Goal: Task Accomplishment & Management: Complete application form

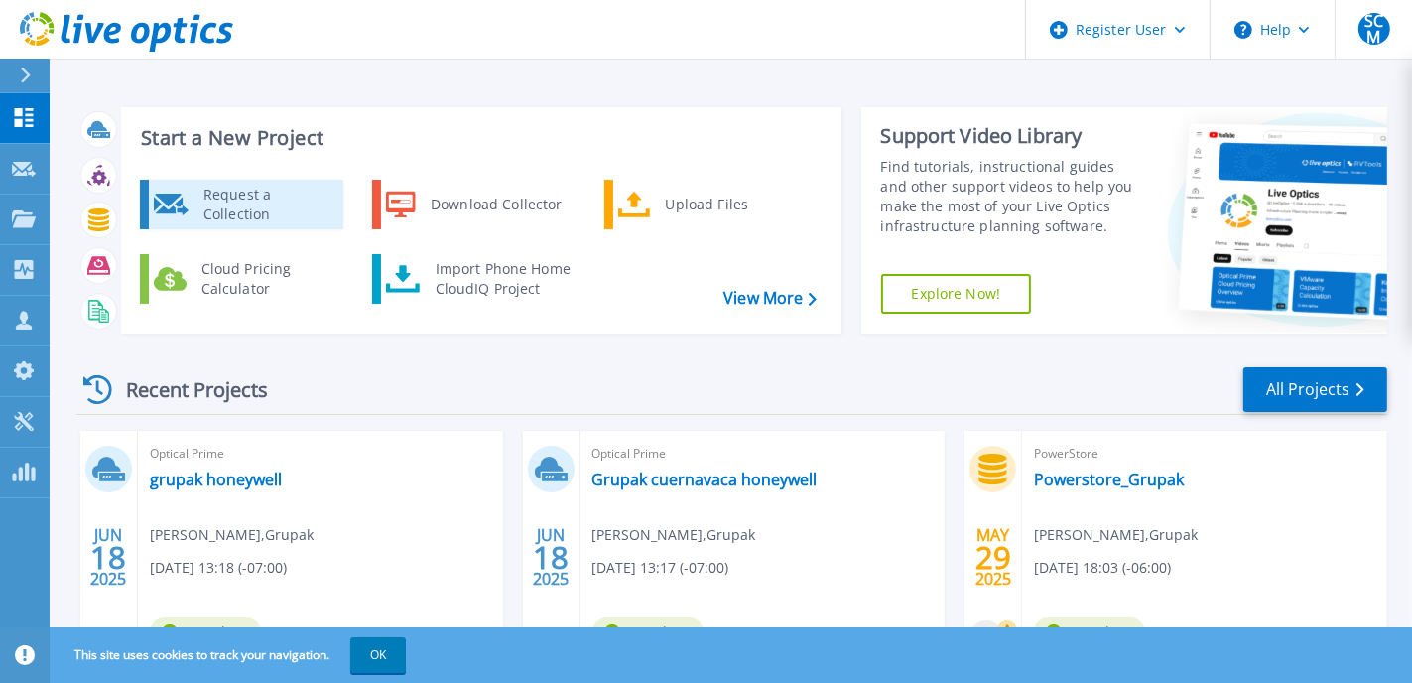
click at [236, 203] on div "Request a Collection" at bounding box center [266, 205] width 145 height 40
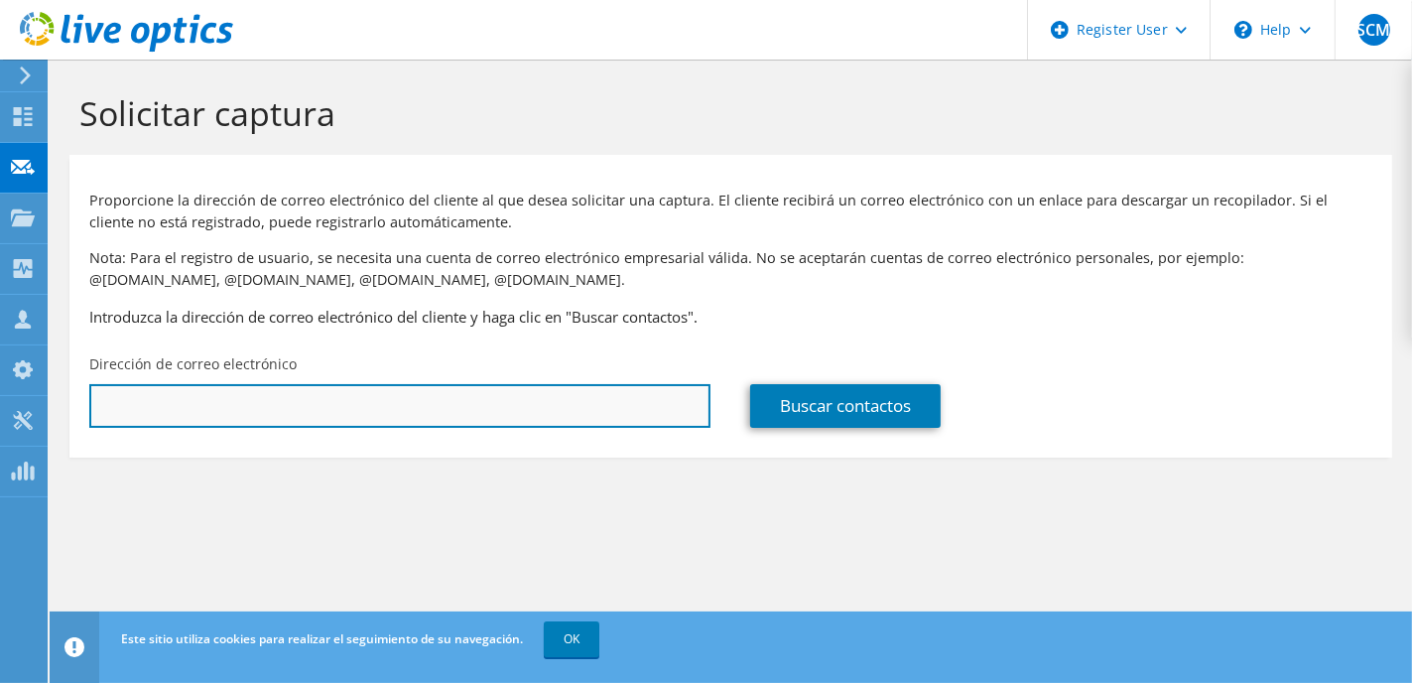
click at [504, 406] on input "text" at bounding box center [399, 406] width 621 height 44
type input "omiyata@elektra.com.mx"
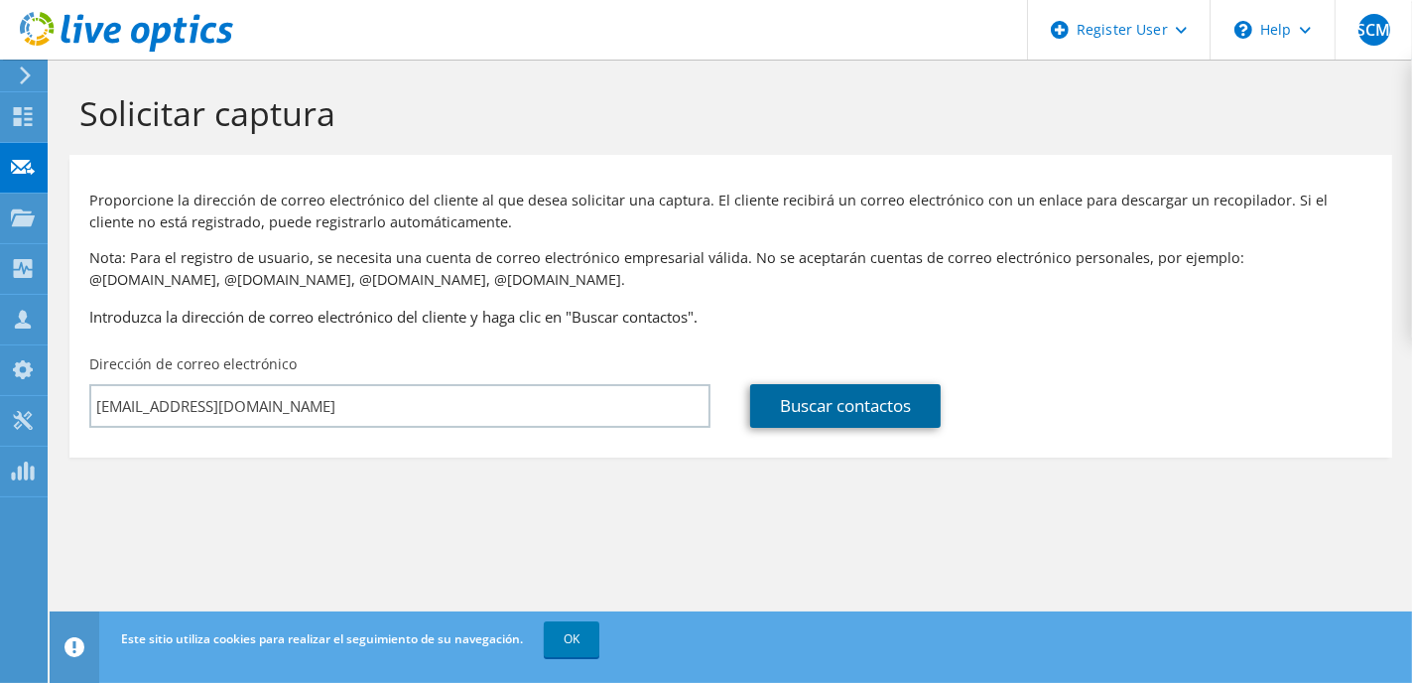
click at [890, 411] on link "Buscar contactos" at bounding box center [845, 406] width 191 height 44
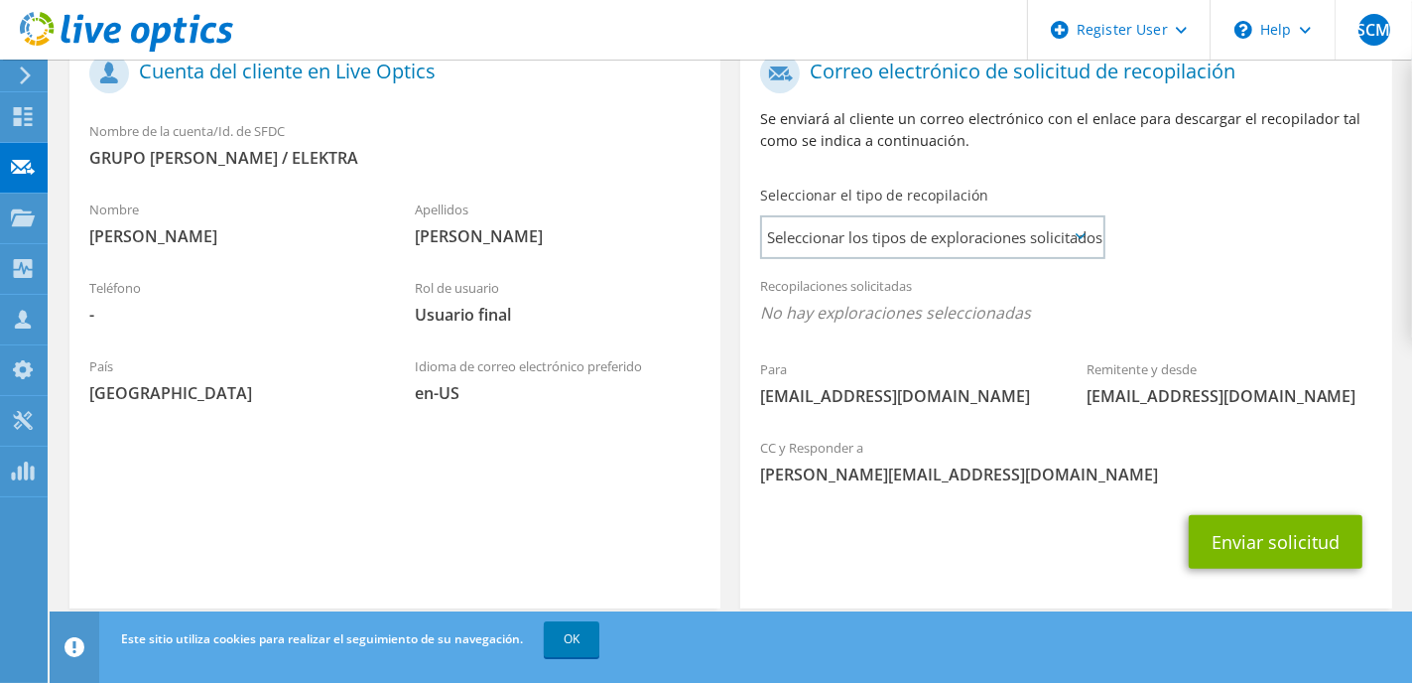
scroll to position [448, 0]
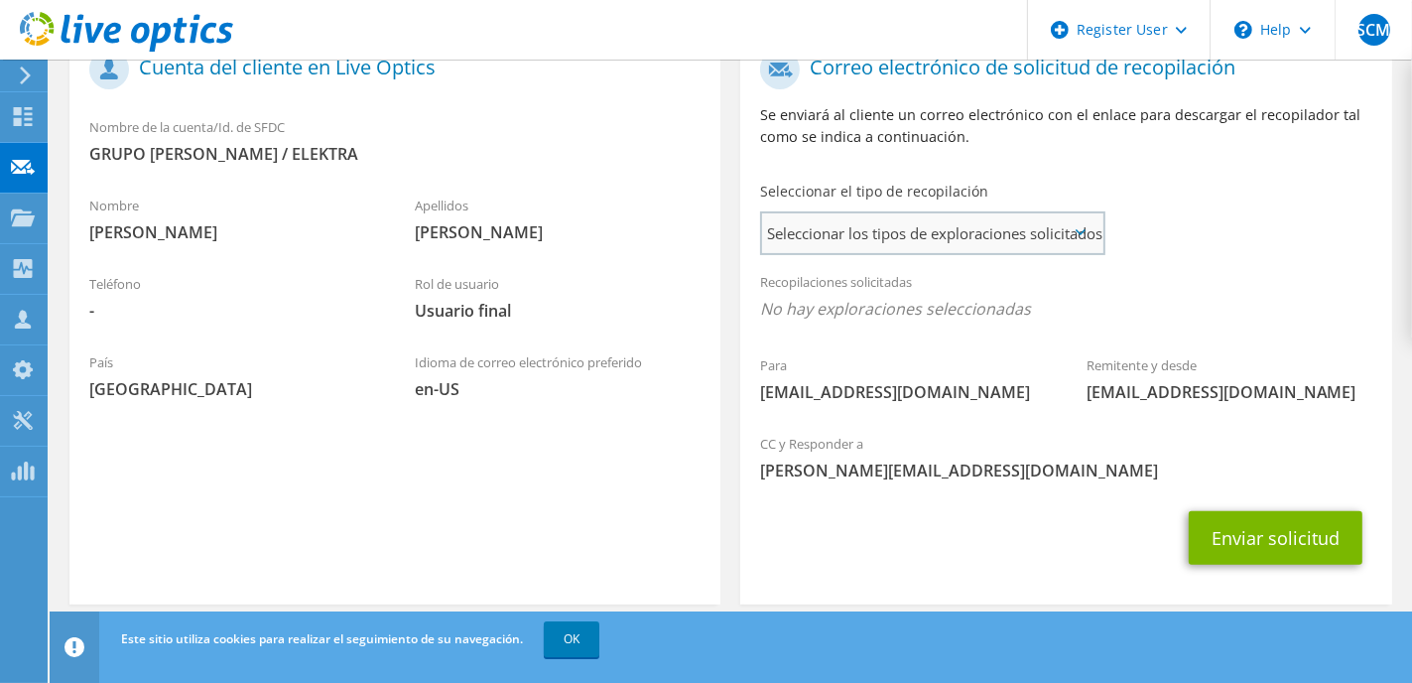
click at [1026, 230] on span "Seleccionar los tipos de exploraciones solicitados" at bounding box center [932, 233] width 340 height 40
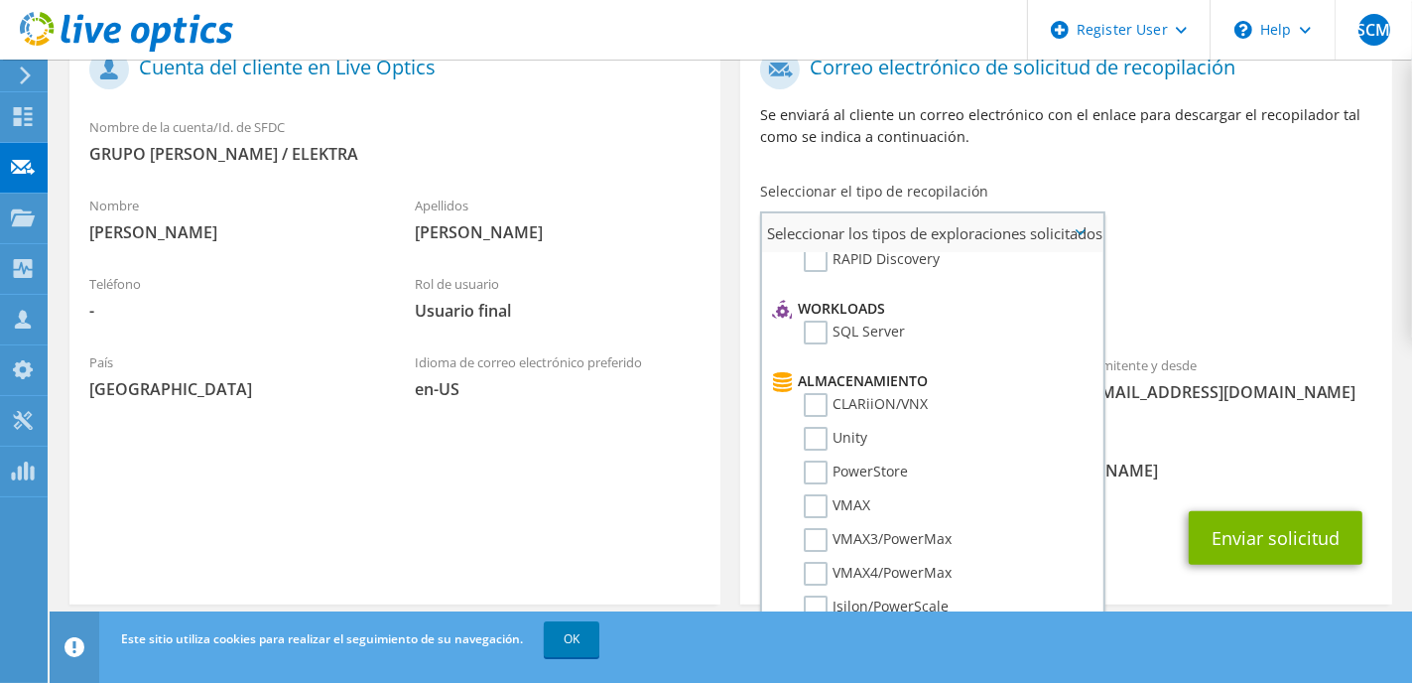
scroll to position [300, 0]
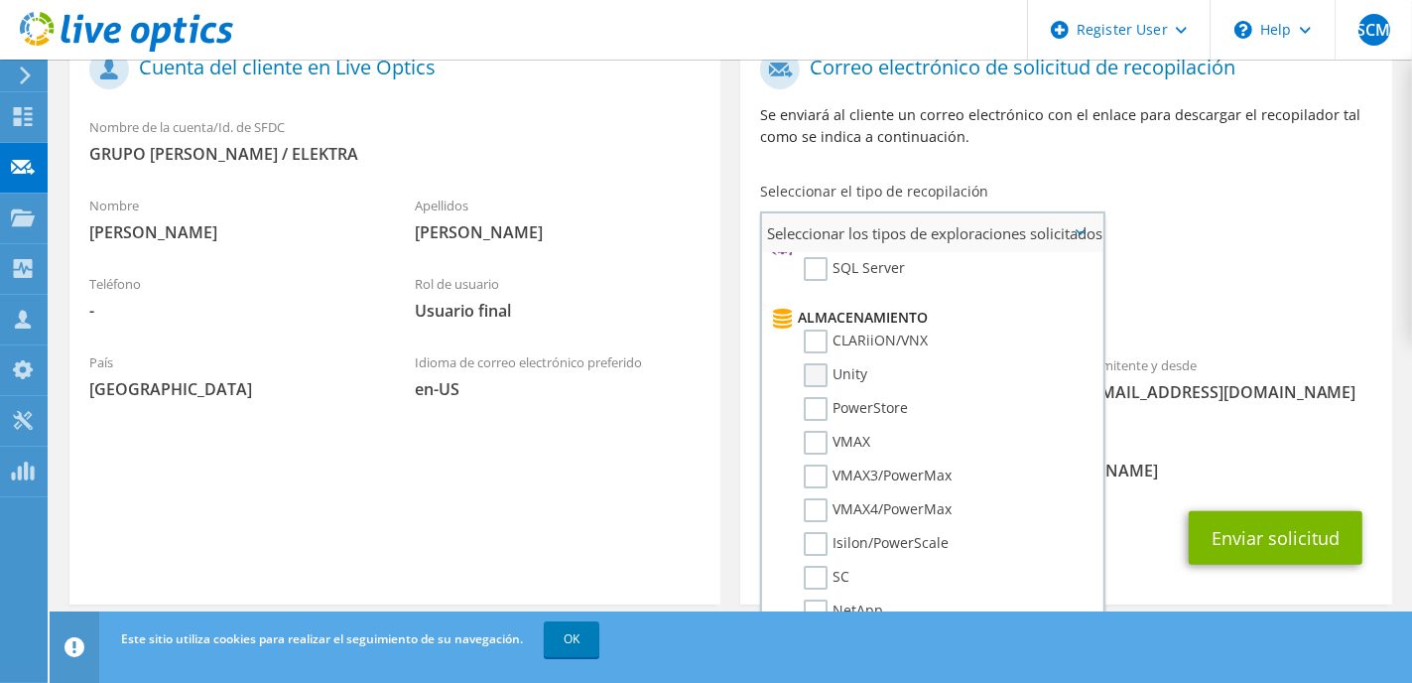
click at [814, 363] on label "Unity" at bounding box center [836, 375] width 64 height 24
click at [0, 0] on input "Unity" at bounding box center [0, 0] width 0 height 0
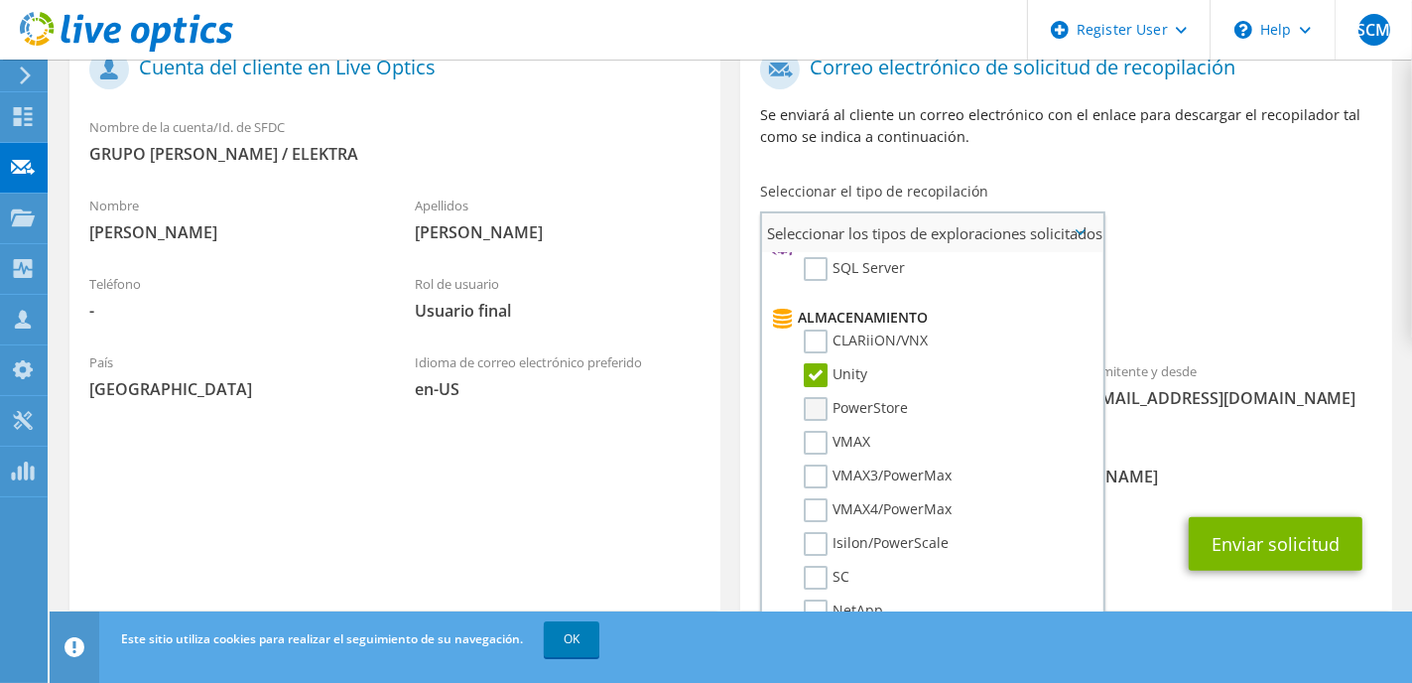
click at [814, 397] on label "PowerStore" at bounding box center [856, 409] width 104 height 24
click at [0, 0] on input "PowerStore" at bounding box center [0, 0] width 0 height 0
click at [822, 498] on label "VMAX4/PowerMax" at bounding box center [878, 510] width 148 height 24
click at [0, 0] on input "VMAX4/PowerMax" at bounding box center [0, 0] width 0 height 0
click at [822, 465] on label "VMAX3/PowerMax" at bounding box center [878, 477] width 148 height 24
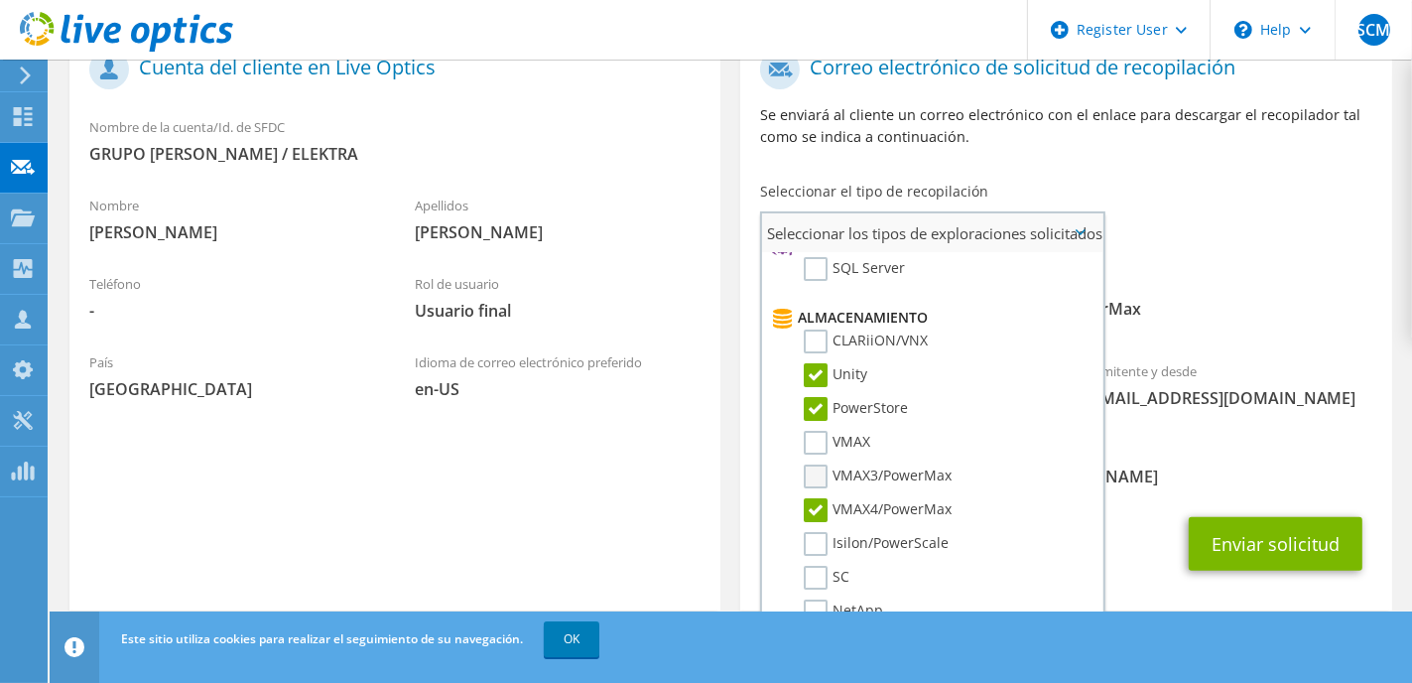
click at [0, 0] on input "VMAX3/PowerMax" at bounding box center [0, 0] width 0 height 0
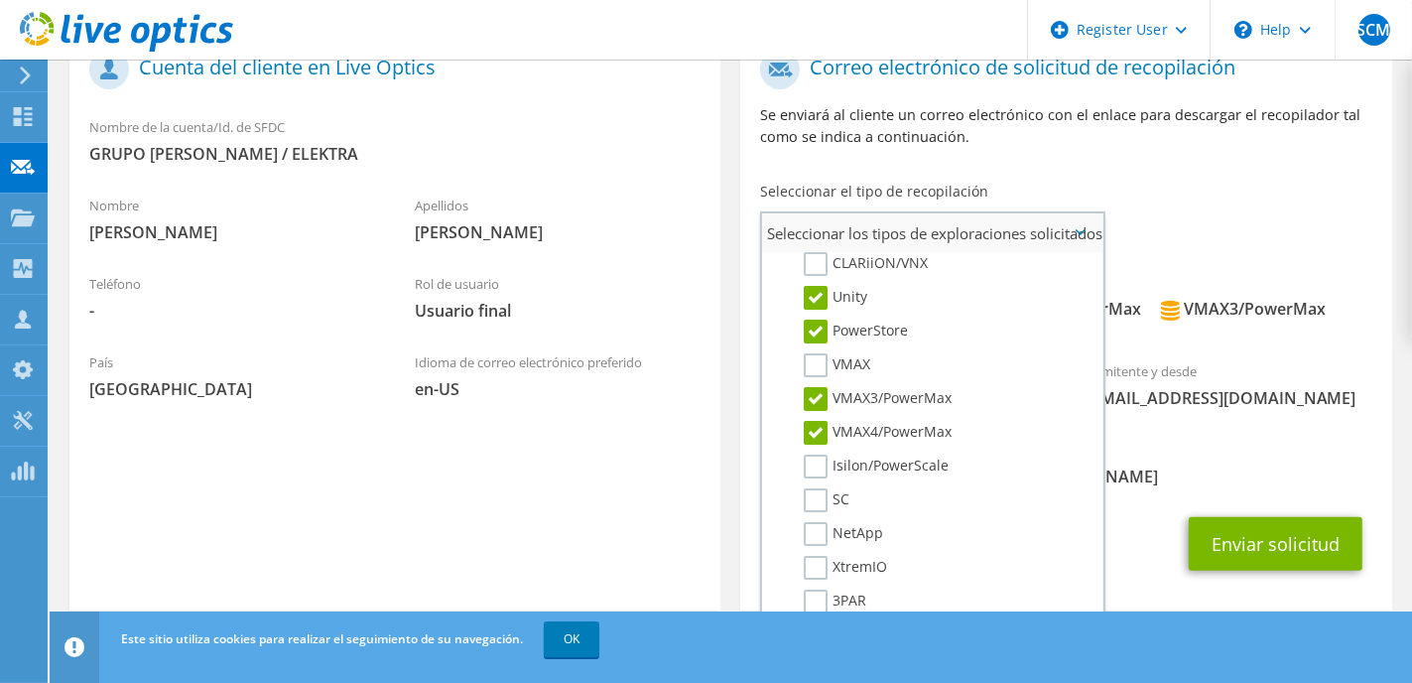
scroll to position [385, 0]
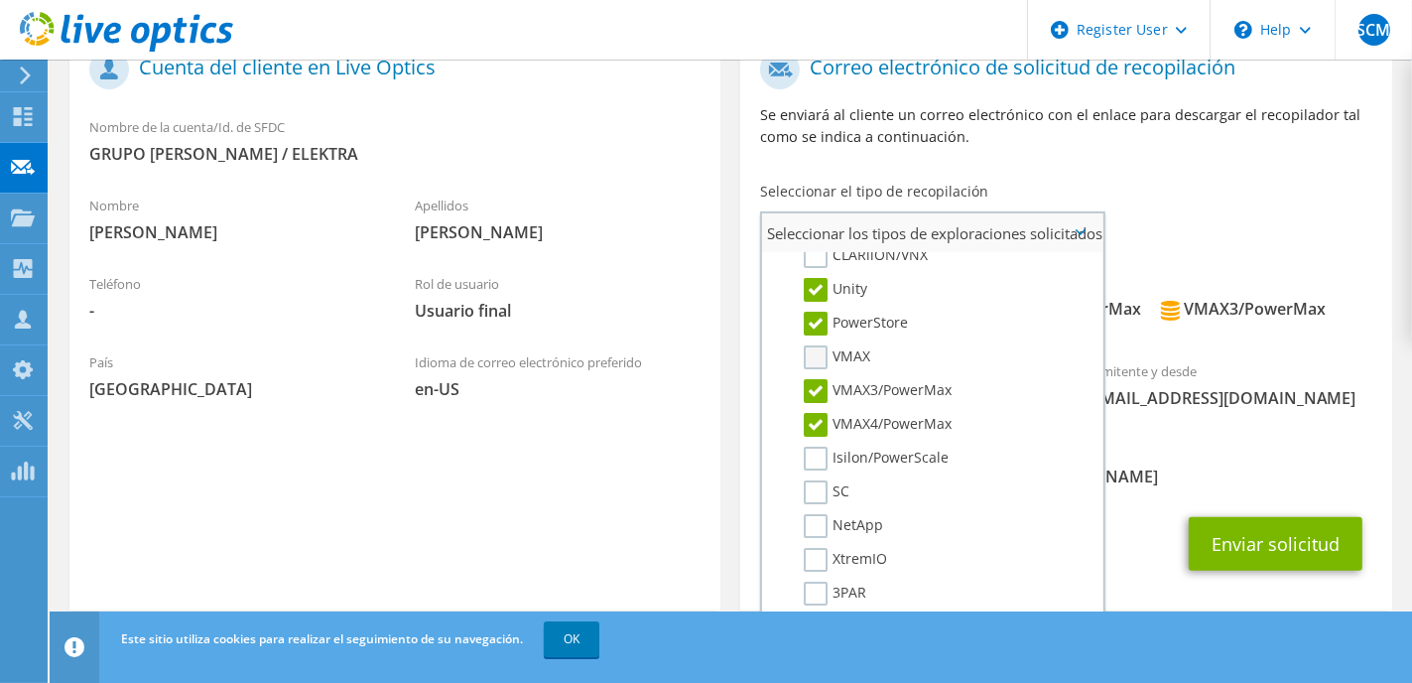
click at [826, 346] on label "VMAX" at bounding box center [837, 357] width 66 height 24
click at [0, 0] on input "VMAX" at bounding box center [0, 0] width 0 height 0
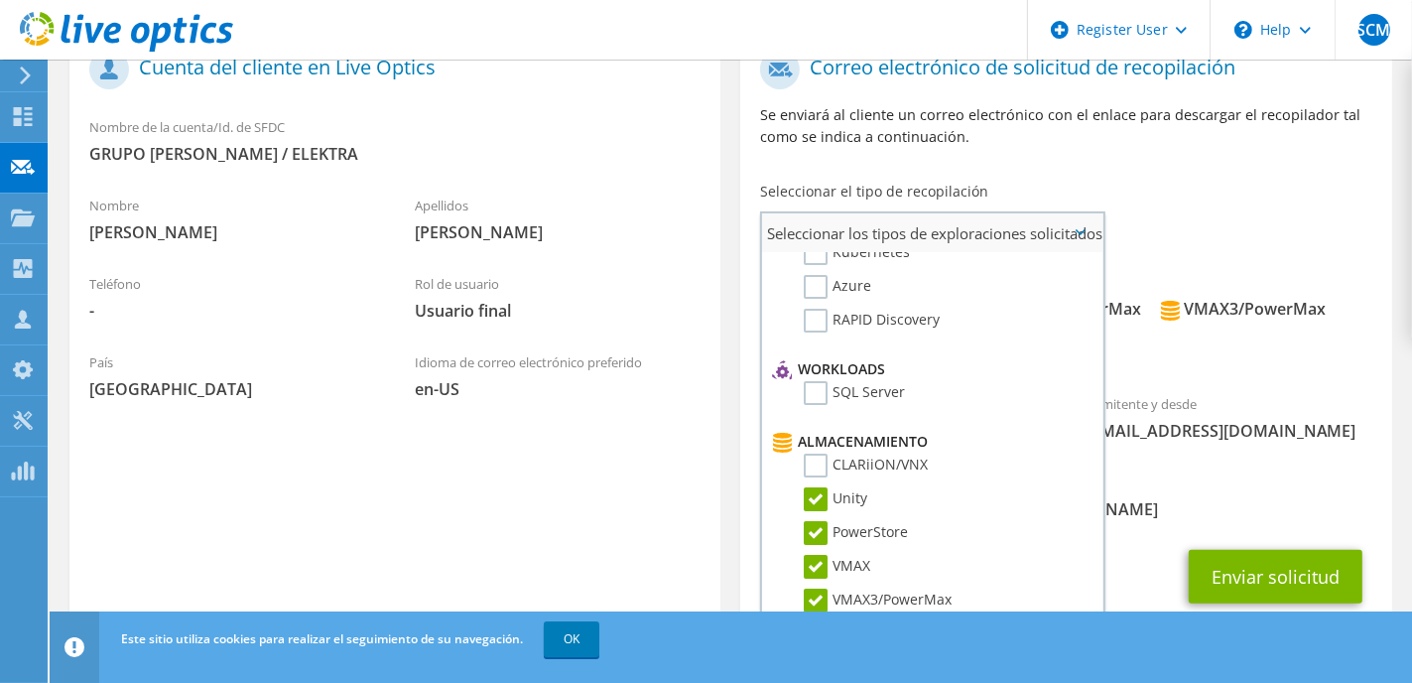
scroll to position [0, 0]
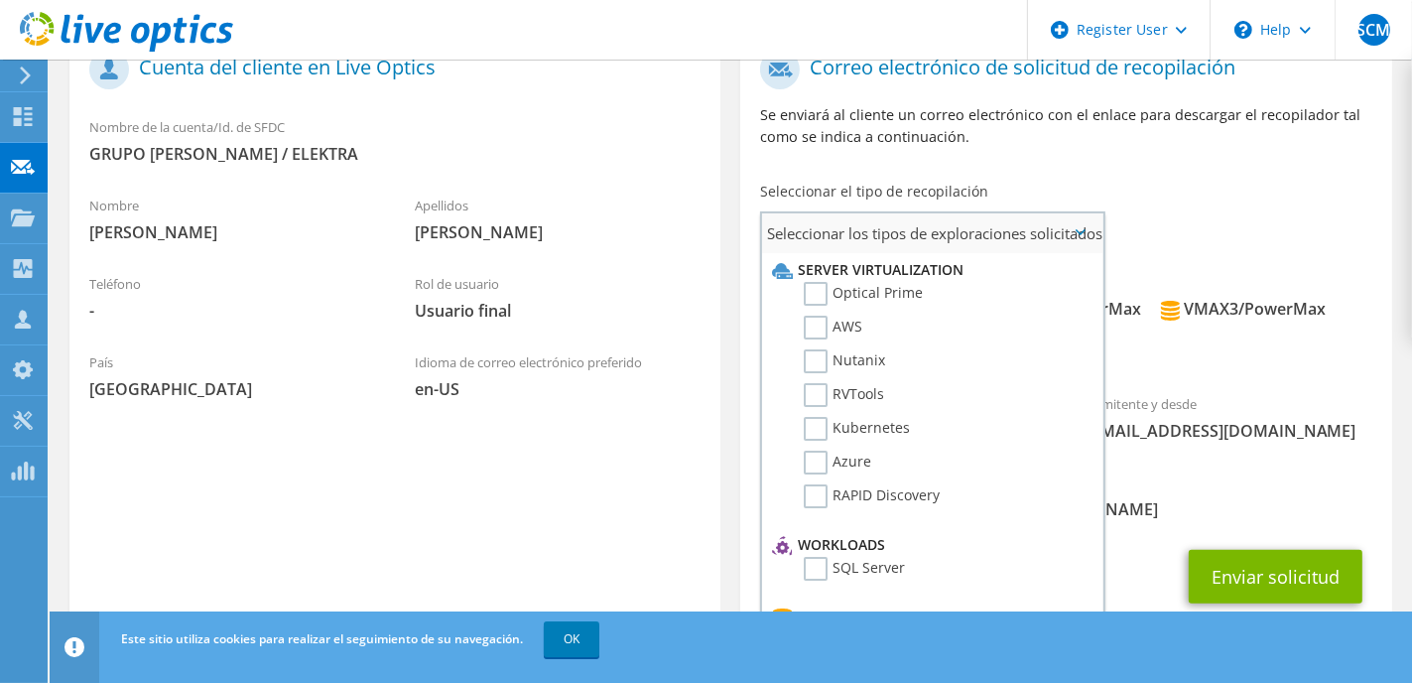
click at [927, 453] on li "Azure" at bounding box center [930, 468] width 326 height 34
click at [1305, 566] on button "Enviar solicitud" at bounding box center [1276, 577] width 174 height 54
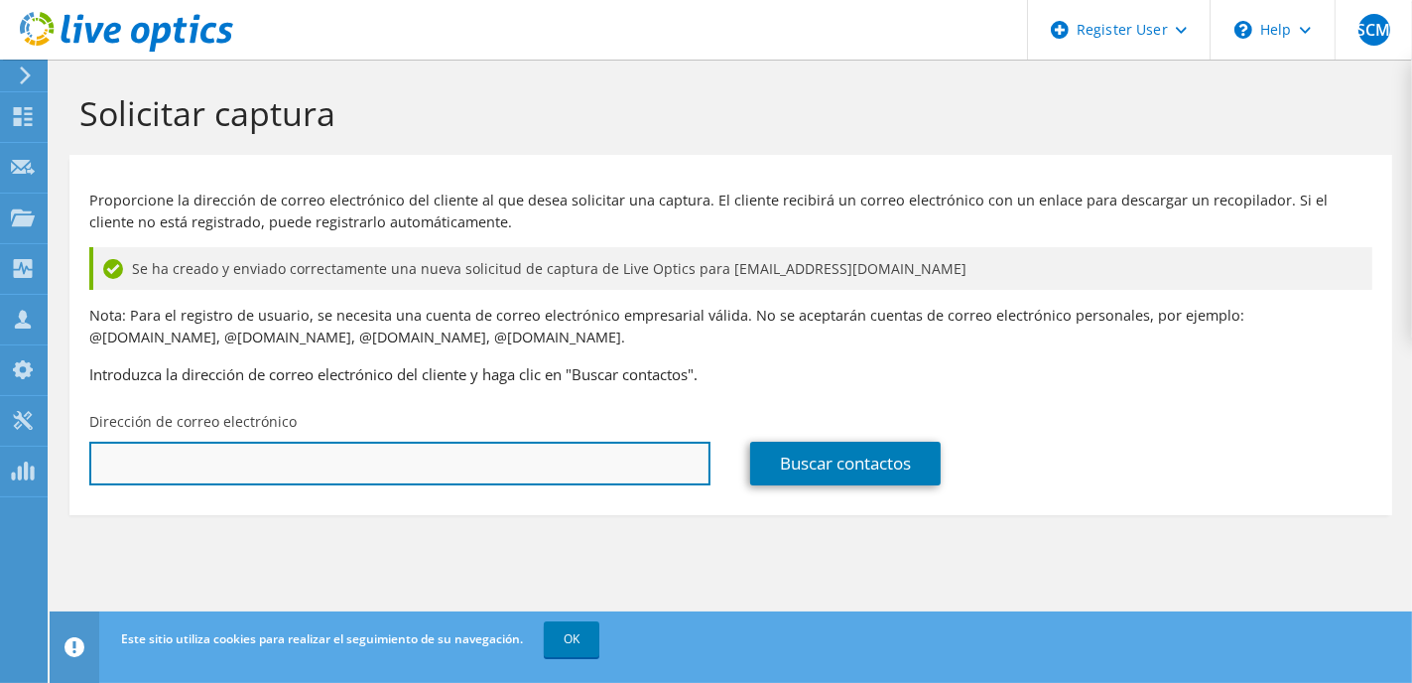
click at [215, 475] on input "text" at bounding box center [399, 464] width 621 height 44
type input "h"
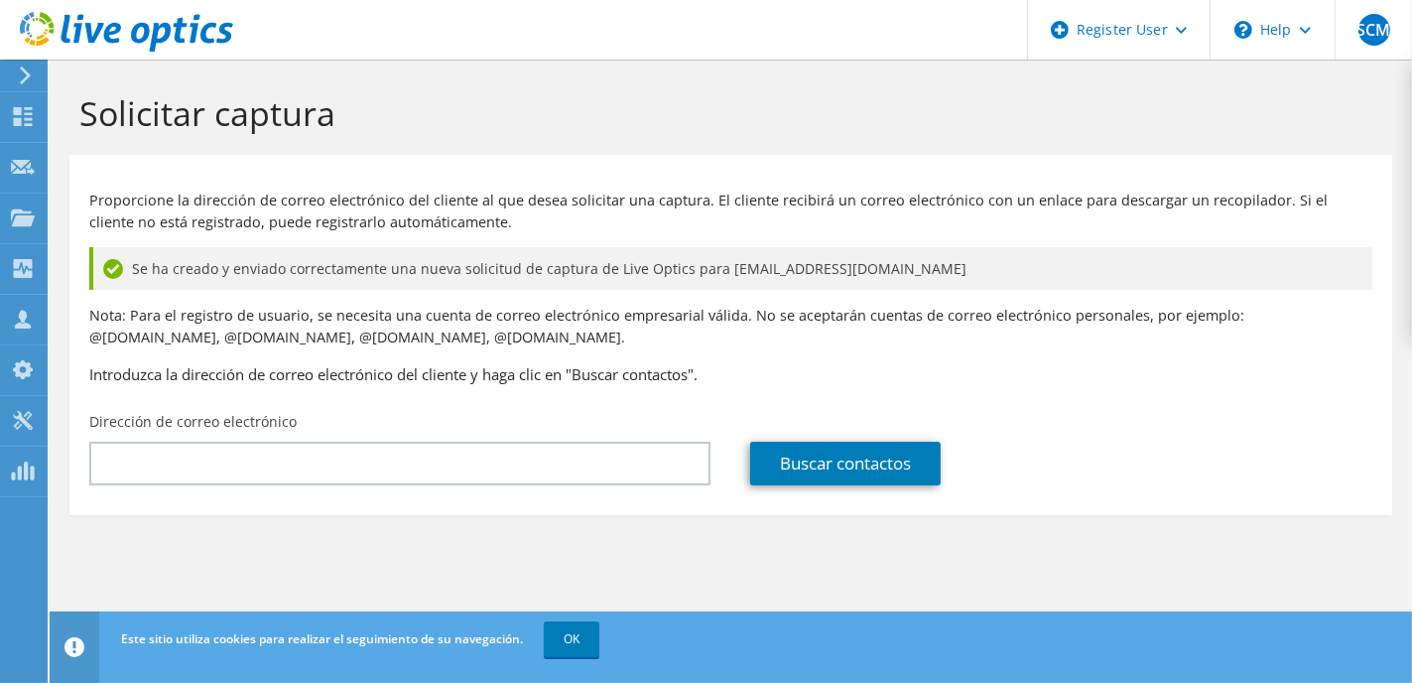
click at [623, 551] on section "Solicitar captura Proporcione la dirección de correo electrónico del cliente al…" at bounding box center [731, 337] width 1363 height 555
